Goal: Transaction & Acquisition: Purchase product/service

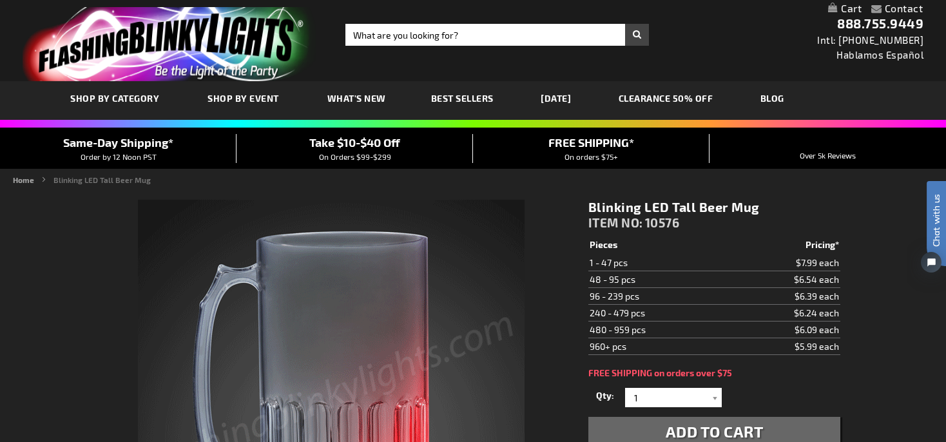
click at [127, 100] on span "SHOP BY CATEGORY" at bounding box center [114, 98] width 89 height 11
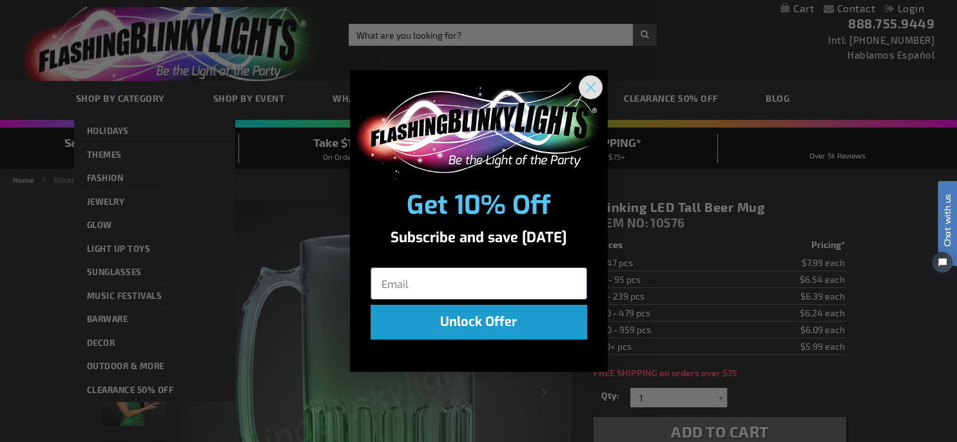
click at [591, 92] on circle "Close dialog" at bounding box center [589, 86] width 21 height 21
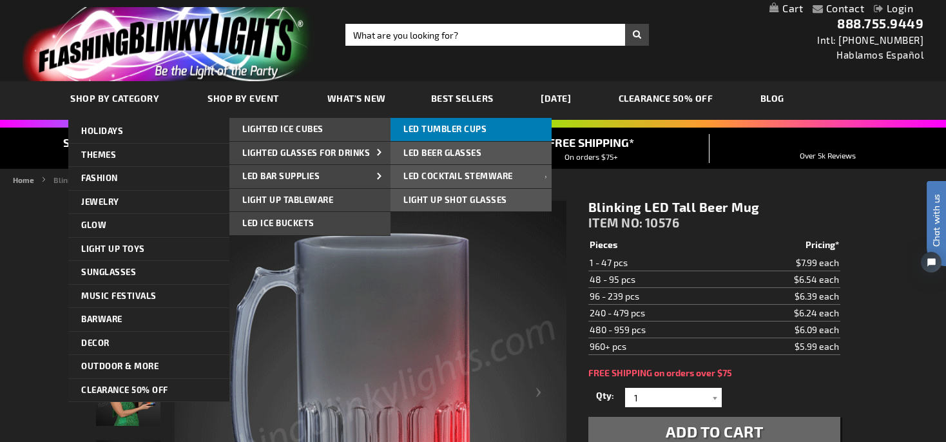
click at [425, 132] on span "LED Tumbler Cups" at bounding box center [444, 129] width 83 height 10
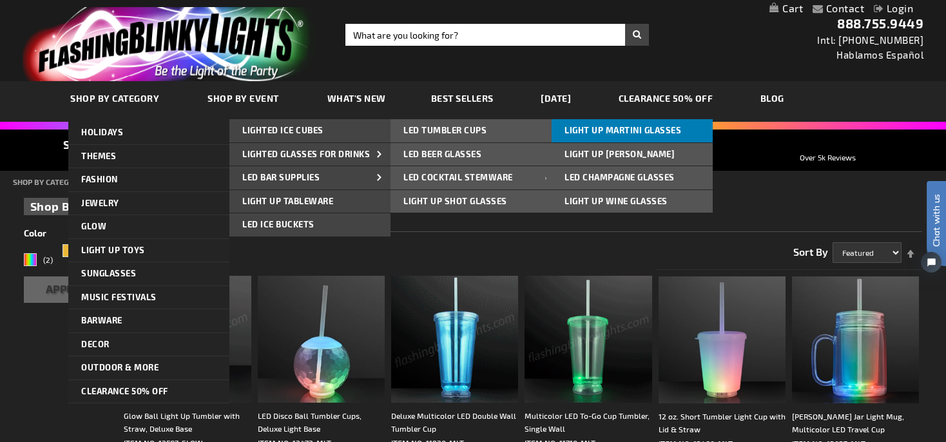
click at [585, 135] on span "Light Up Martini Glasses" at bounding box center [623, 130] width 117 height 10
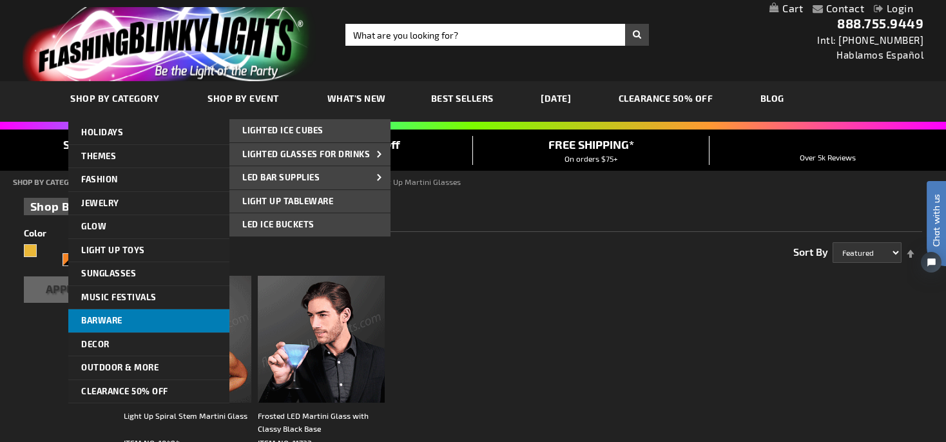
click at [120, 319] on span "Barware" at bounding box center [101, 320] width 41 height 10
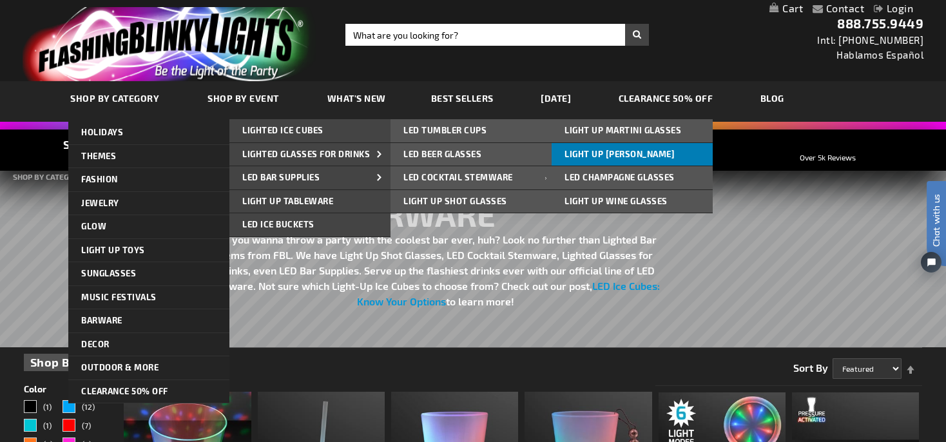
click at [586, 160] on link "Light Up [PERSON_NAME]" at bounding box center [632, 154] width 161 height 23
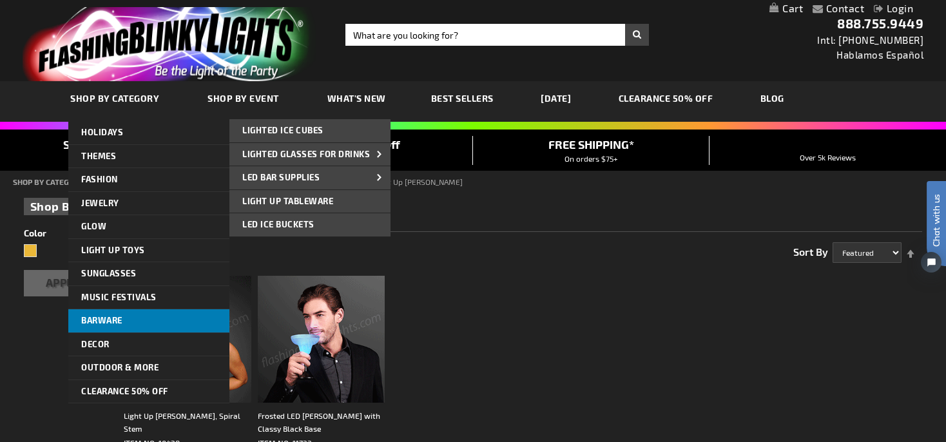
click at [146, 327] on link "Barware" at bounding box center [148, 320] width 161 height 23
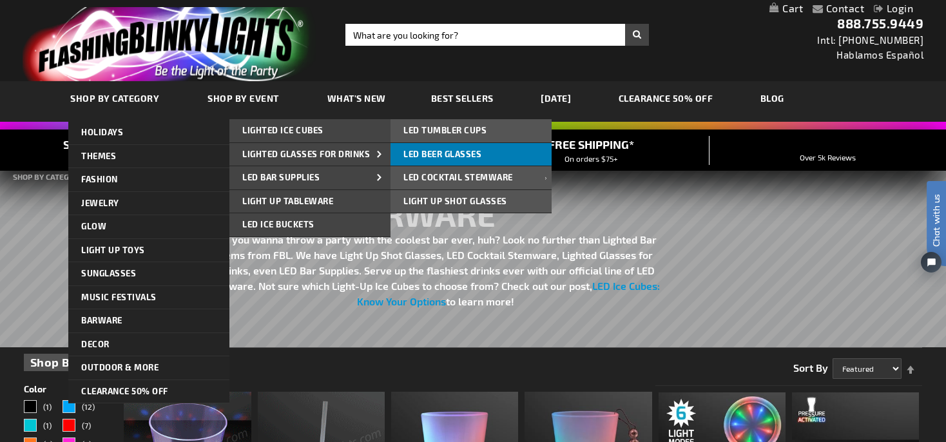
click at [494, 153] on link "LED Beer Glasses" at bounding box center [471, 154] width 161 height 23
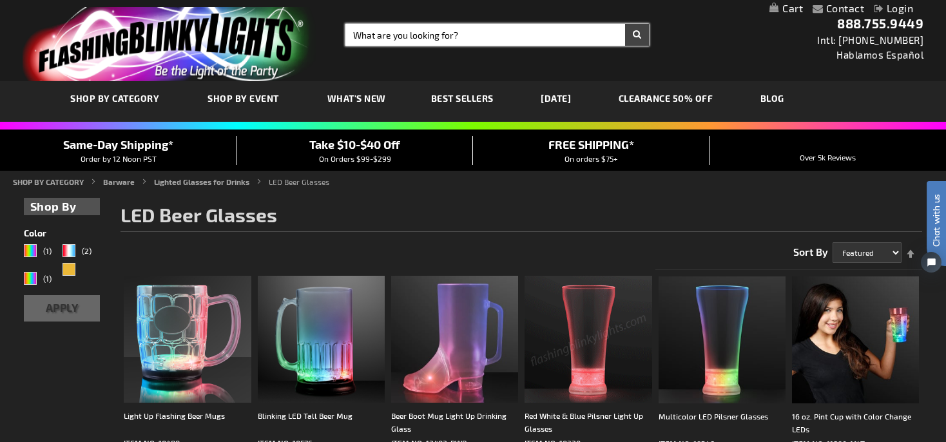
click at [504, 40] on input "Search" at bounding box center [497, 35] width 304 height 22
type input "hiball glass"
click at [625, 24] on button "Search" at bounding box center [637, 35] width 24 height 22
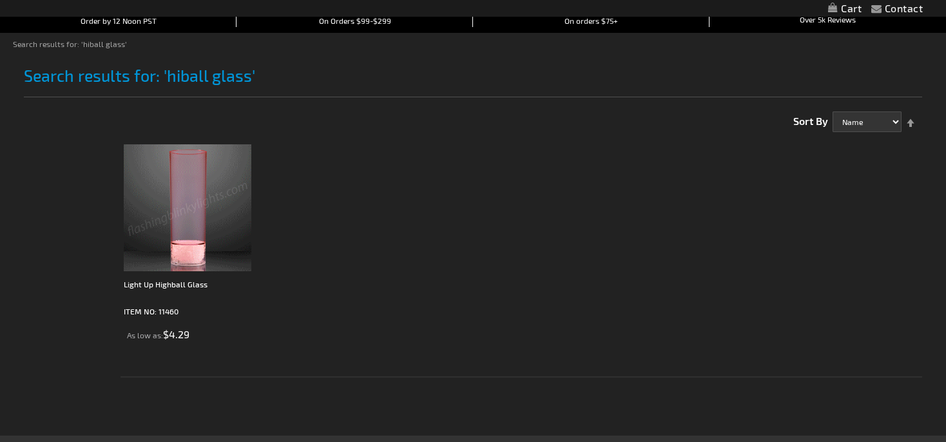
scroll to position [136, 0]
click at [177, 209] on img at bounding box center [187, 207] width 127 height 127
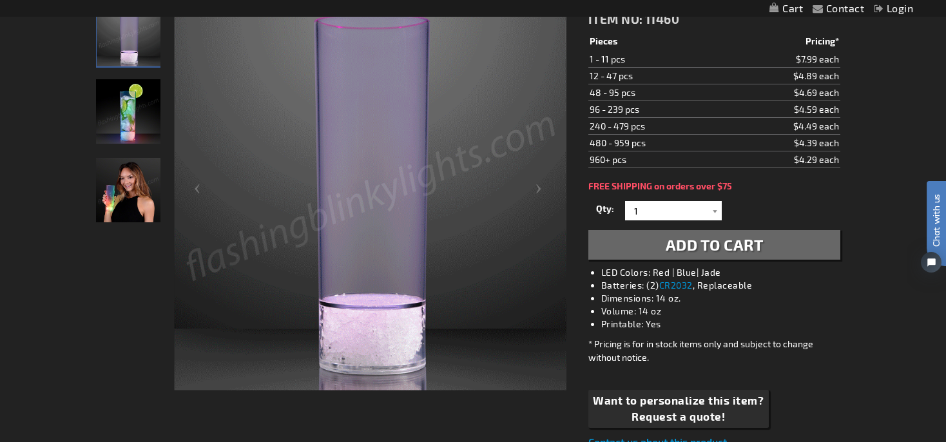
click at [36, 367] on div "Contact Compare Products Login Skip to Content My Cart My Cart Close You have n…" at bounding box center [473, 439] width 946 height 1286
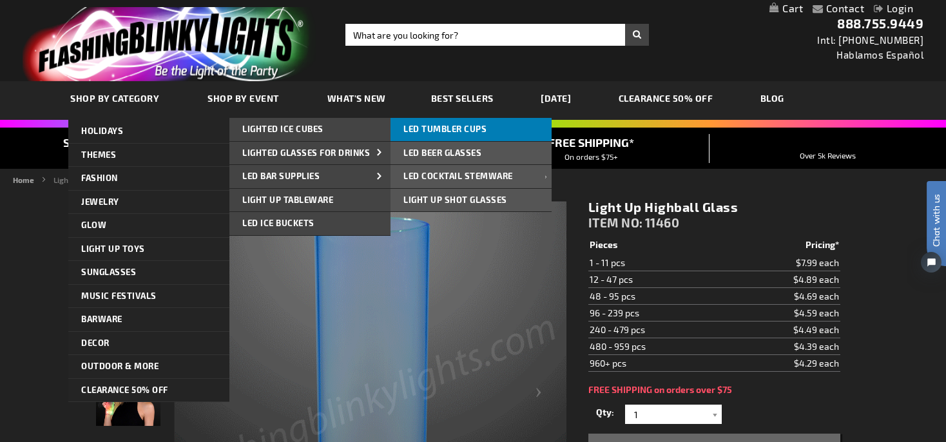
click at [434, 128] on span "LED Tumbler Cups" at bounding box center [444, 129] width 83 height 10
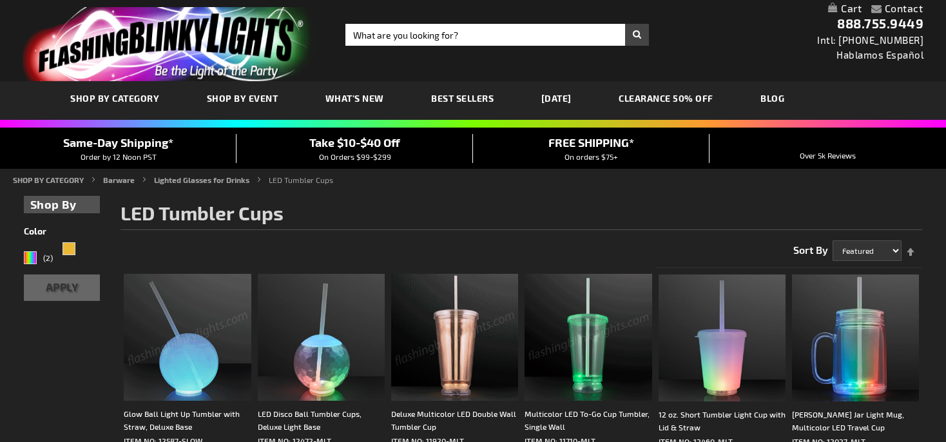
click at [421, 362] on img at bounding box center [454, 337] width 127 height 127
